Goal: Navigation & Orientation: Find specific page/section

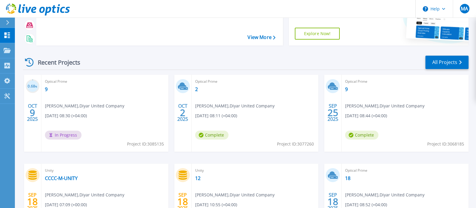
scroll to position [62, 0]
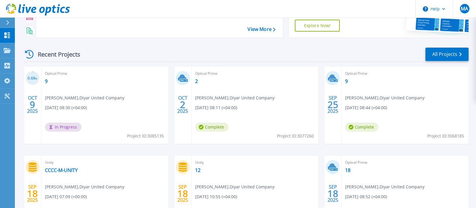
click at [388, 20] on div at bounding box center [428, 4] width 80 height 68
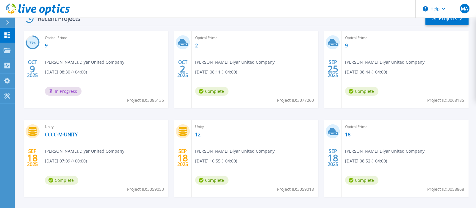
scroll to position [102, 0]
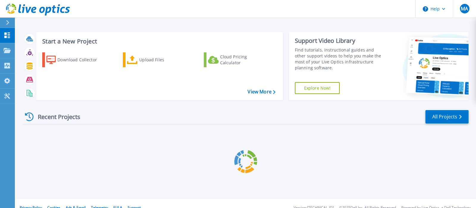
scroll to position [9, 0]
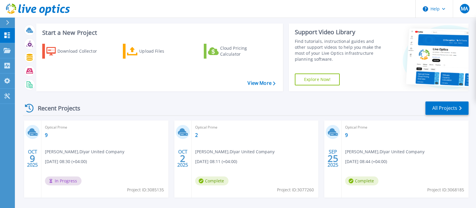
scroll to position [9, 0]
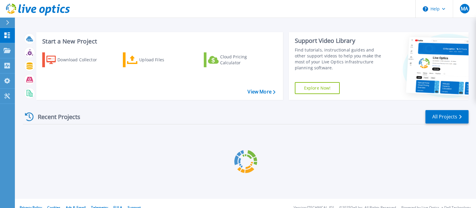
scroll to position [9, 0]
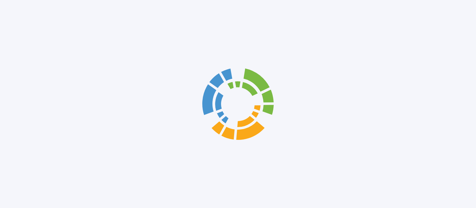
scroll to position [9, 0]
